Goal: Task Accomplishment & Management: Manage account settings

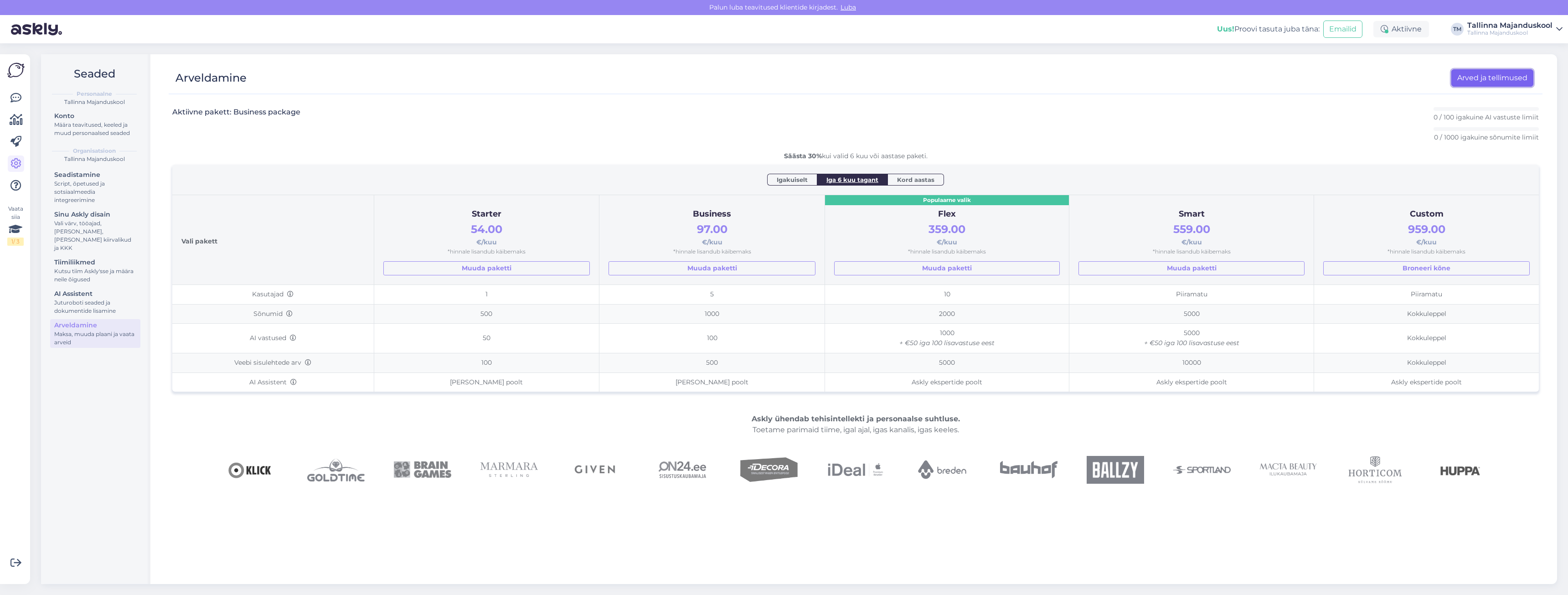
click at [1470, 77] on link "Arved ja tellimused" at bounding box center [1492, 78] width 82 height 17
click at [915, 179] on span "Kord aastas" at bounding box center [915, 180] width 37 height 9
click at [859, 180] on span "Iga 6 kuu tagant" at bounding box center [852, 180] width 52 height 9
click at [1460, 76] on link "Arved ja tellimused" at bounding box center [1492, 78] width 82 height 17
click at [16, 122] on icon at bounding box center [16, 120] width 13 height 11
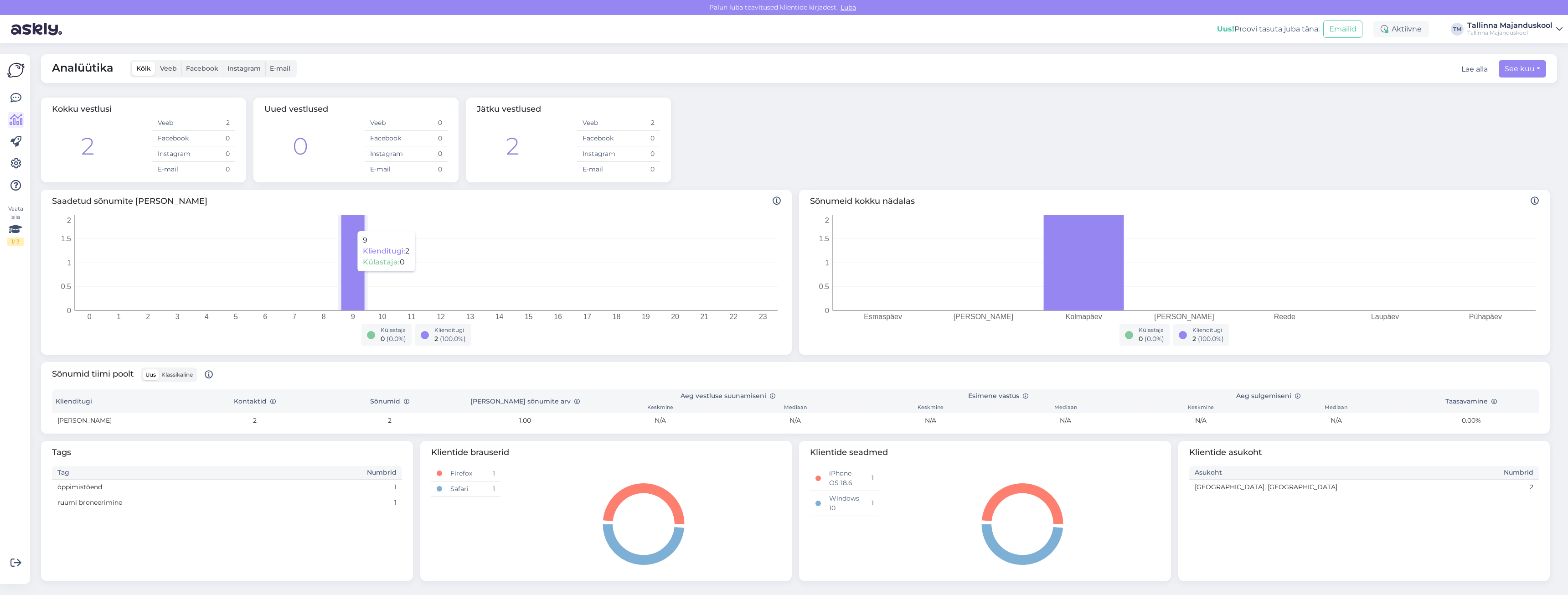
scroll to position [1, 0]
click at [198, 63] on label "Facebook" at bounding box center [202, 68] width 41 height 14
click at [181, 61] on input "Facebook" at bounding box center [181, 61] width 0 height 0
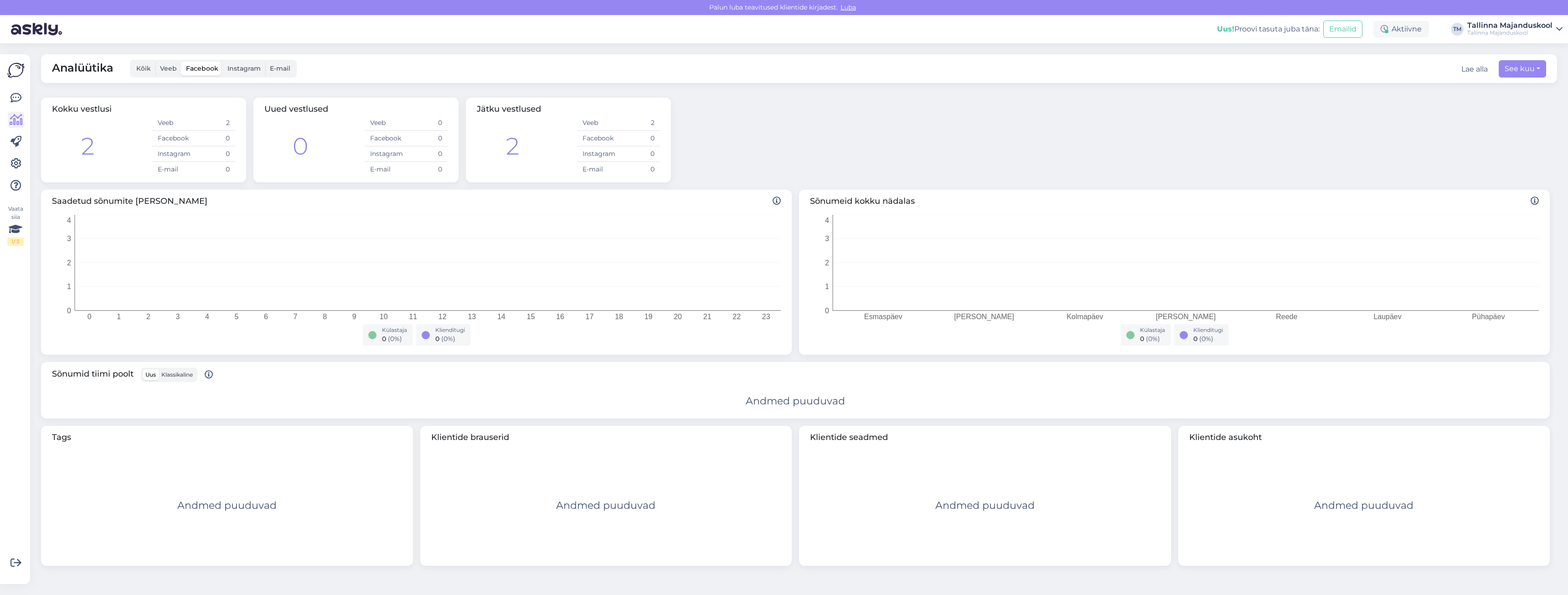
scroll to position [0, 0]
click at [146, 66] on span "Kõik" at bounding box center [144, 68] width 15 height 8
click at [131, 62] on input "Kõik" at bounding box center [131, 62] width 0 height 0
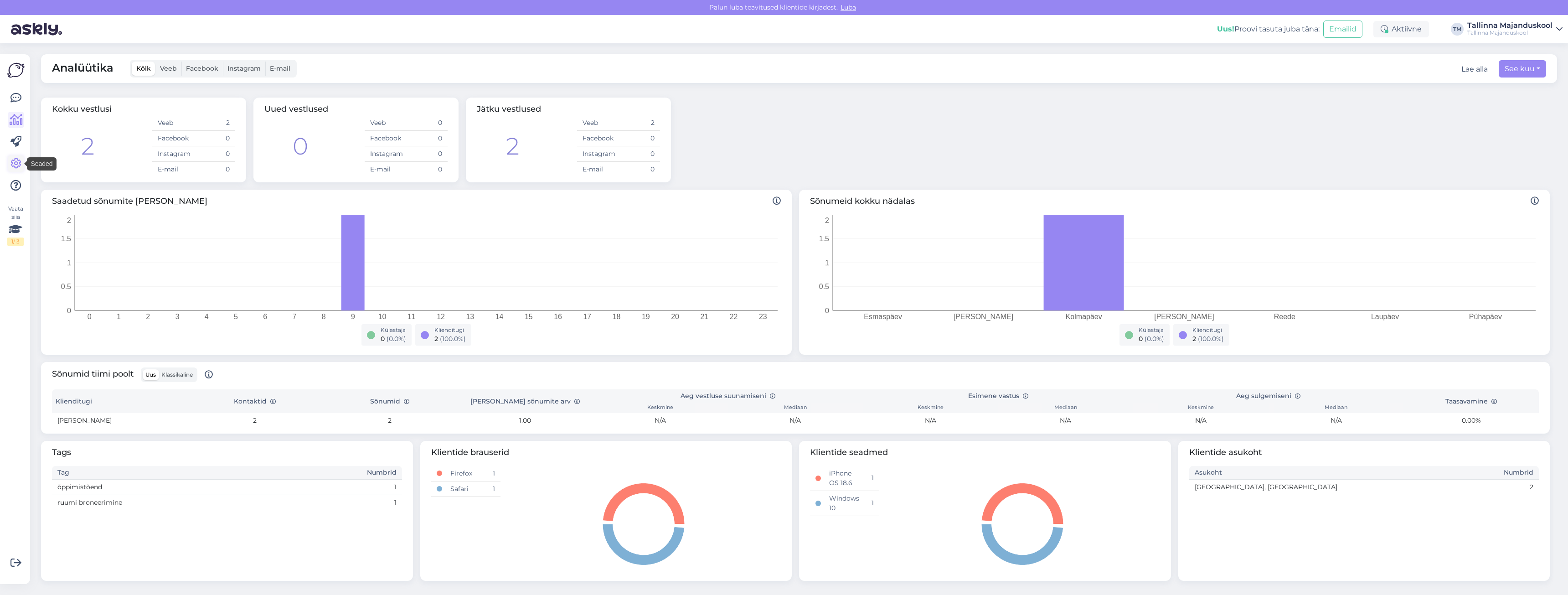
click at [15, 164] on icon at bounding box center [16, 164] width 11 height 11
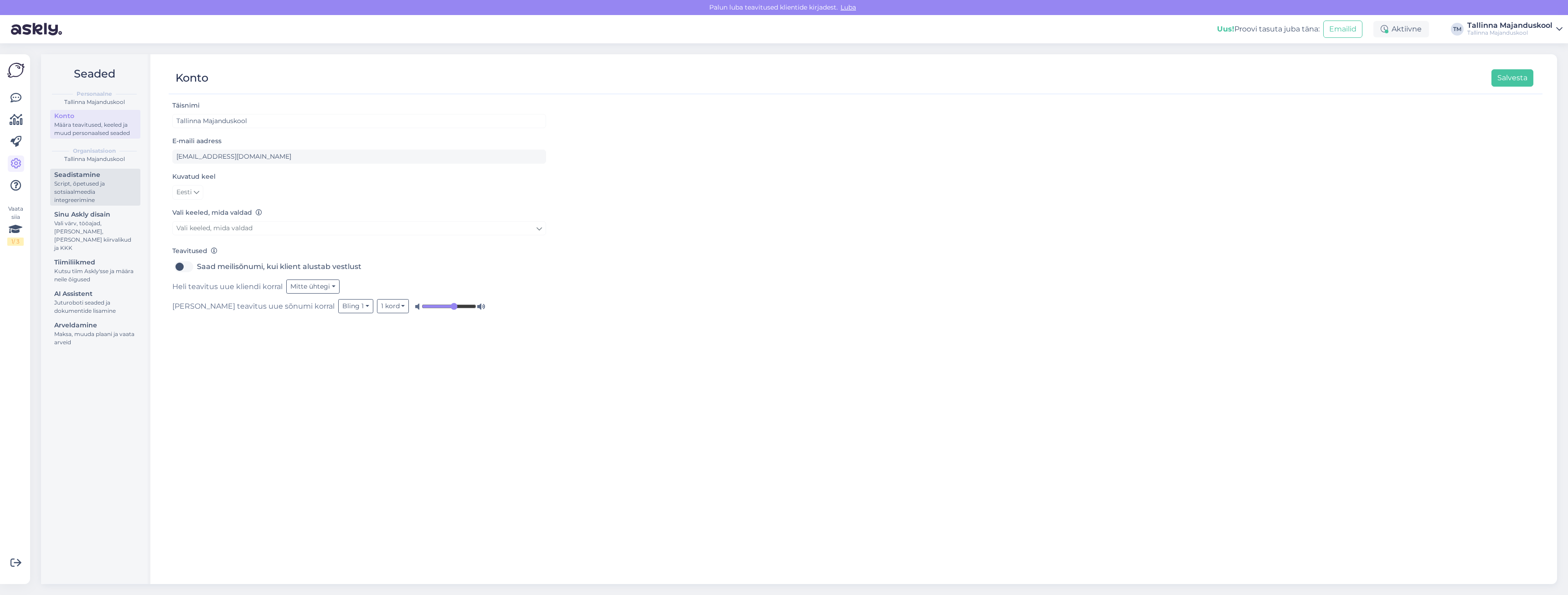
click at [59, 185] on div "Script, õpetused ja sotsiaalmeedia integreerimine" at bounding box center [95, 192] width 82 height 24
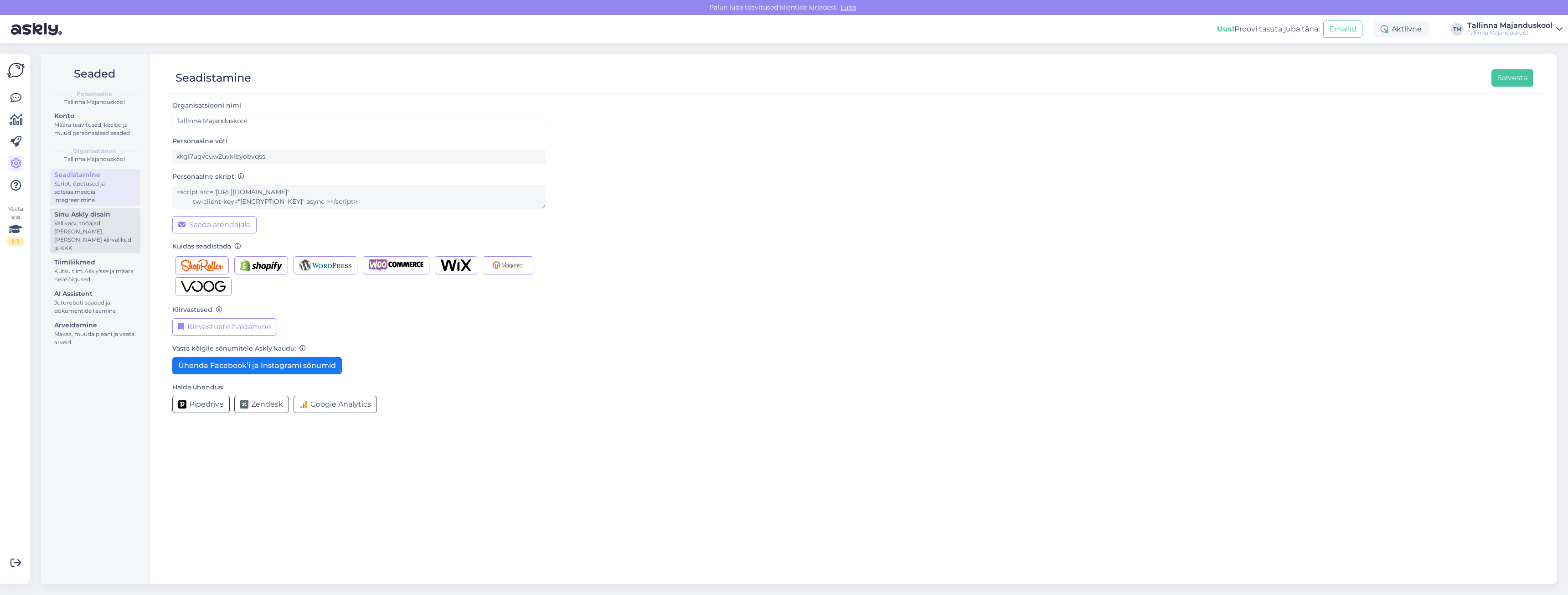
click at [60, 224] on div "Vali värv, tööajad, [PERSON_NAME], [PERSON_NAME] kiirvalikud ja KKK" at bounding box center [95, 236] width 82 height 33
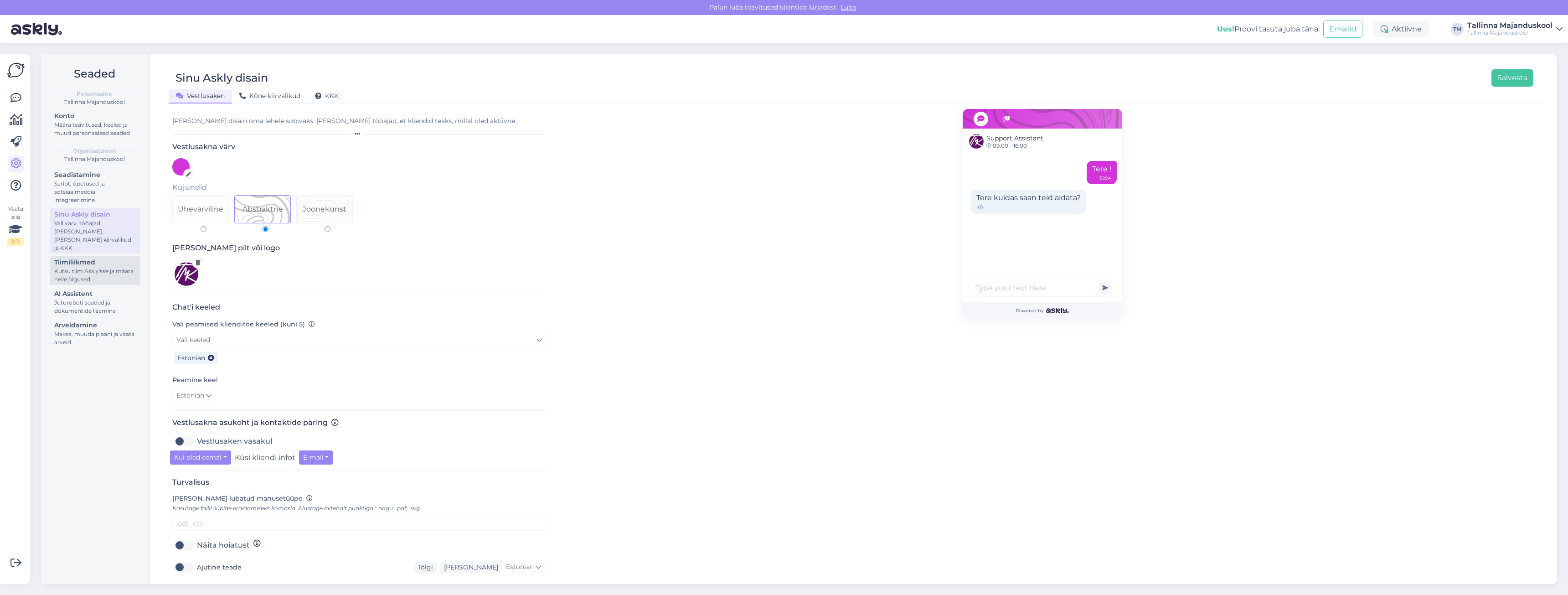
click at [65, 259] on div "Tiimiliikmed" at bounding box center [95, 262] width 82 height 10
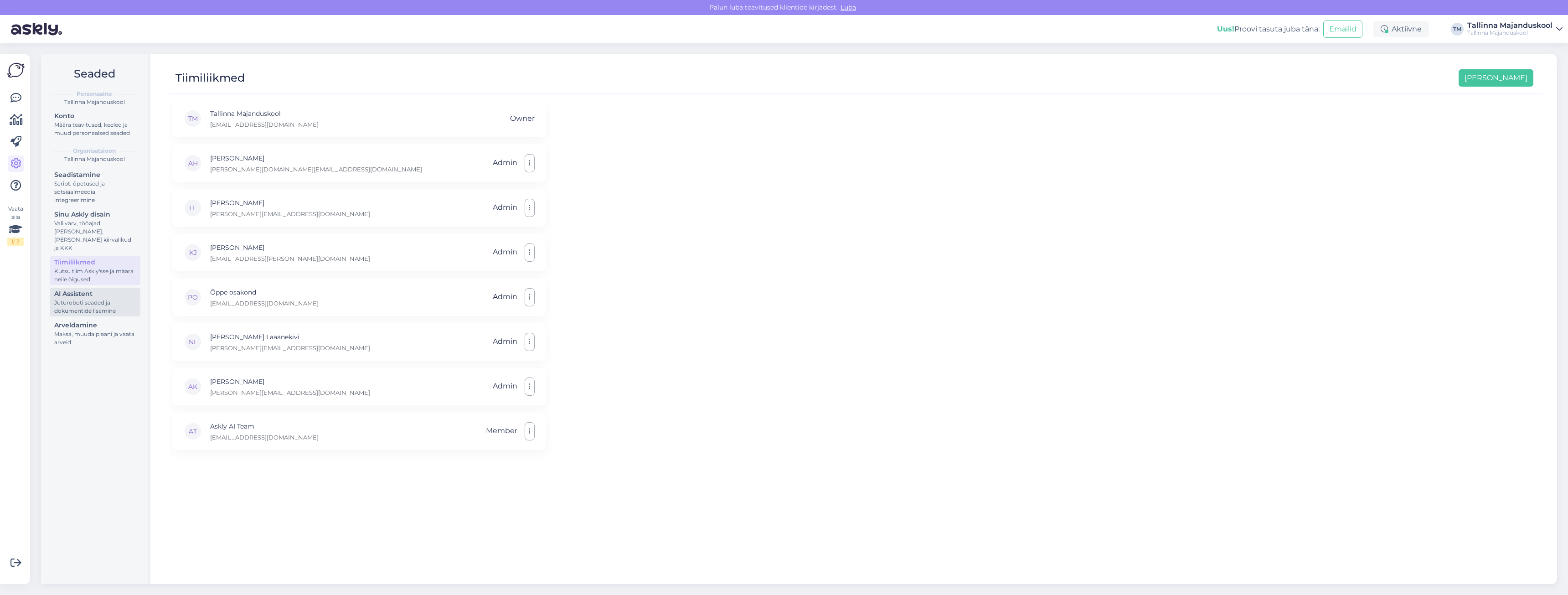
click at [63, 289] on div "AI Assistent" at bounding box center [95, 294] width 82 height 10
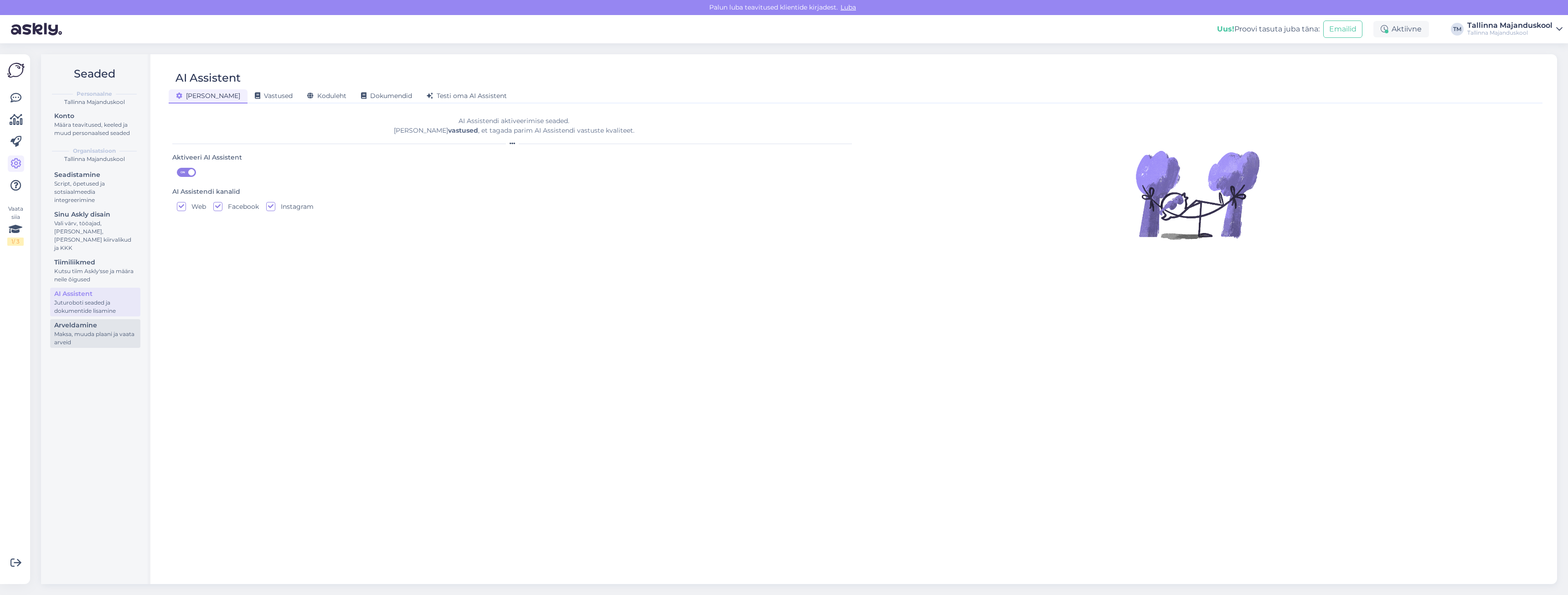
click at [65, 330] on div "Maksa, muuda plaani ja vaata arveid" at bounding box center [95, 338] width 82 height 16
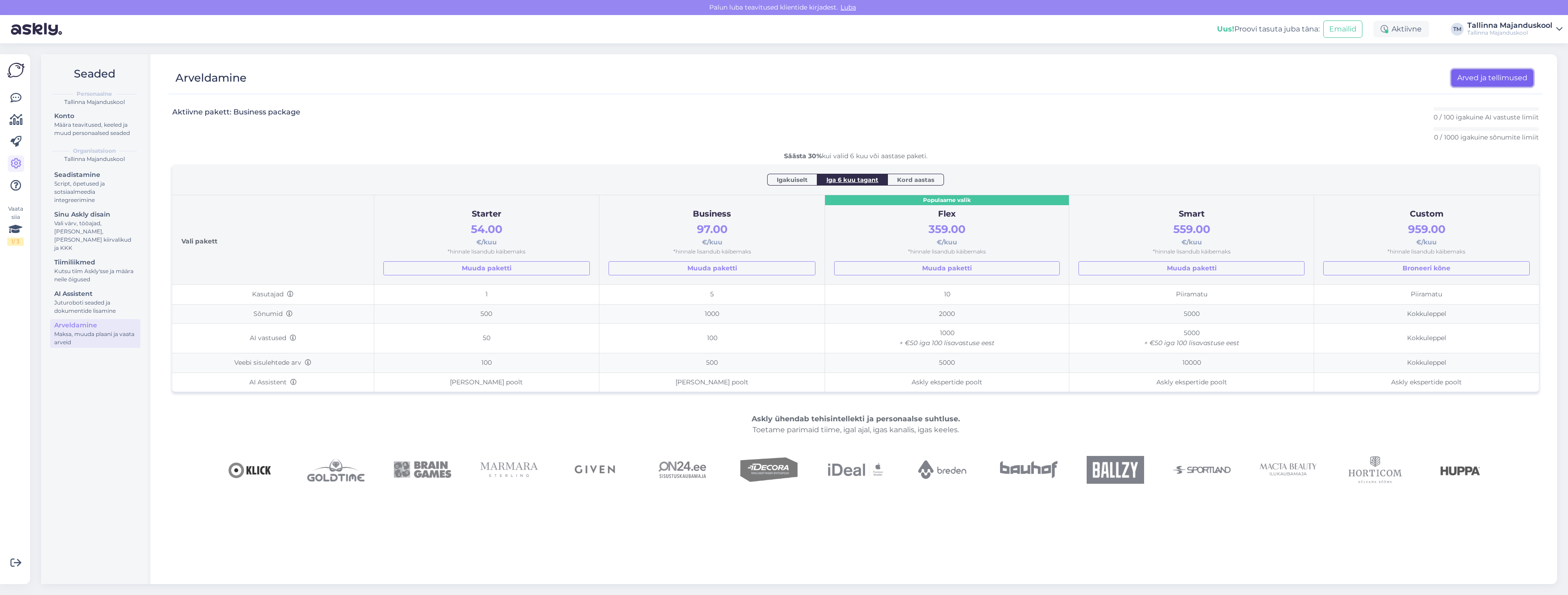
click at [1480, 82] on link "Arved ja tellimused" at bounding box center [1492, 78] width 82 height 17
click at [1471, 79] on link "Arved ja tellimused" at bounding box center [1492, 78] width 82 height 17
